Goal: Navigation & Orientation: Go to known website

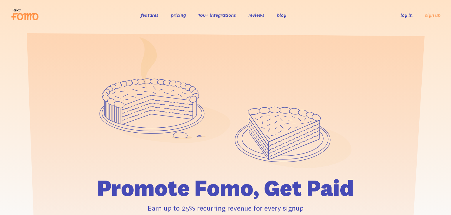
click at [409, 17] on link "log in" at bounding box center [407, 15] width 12 height 6
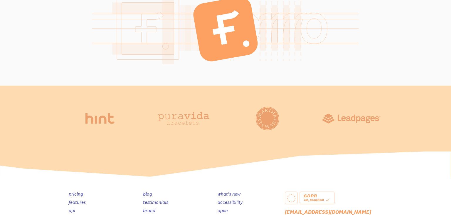
scroll to position [958, 0]
